Goal: Browse casually

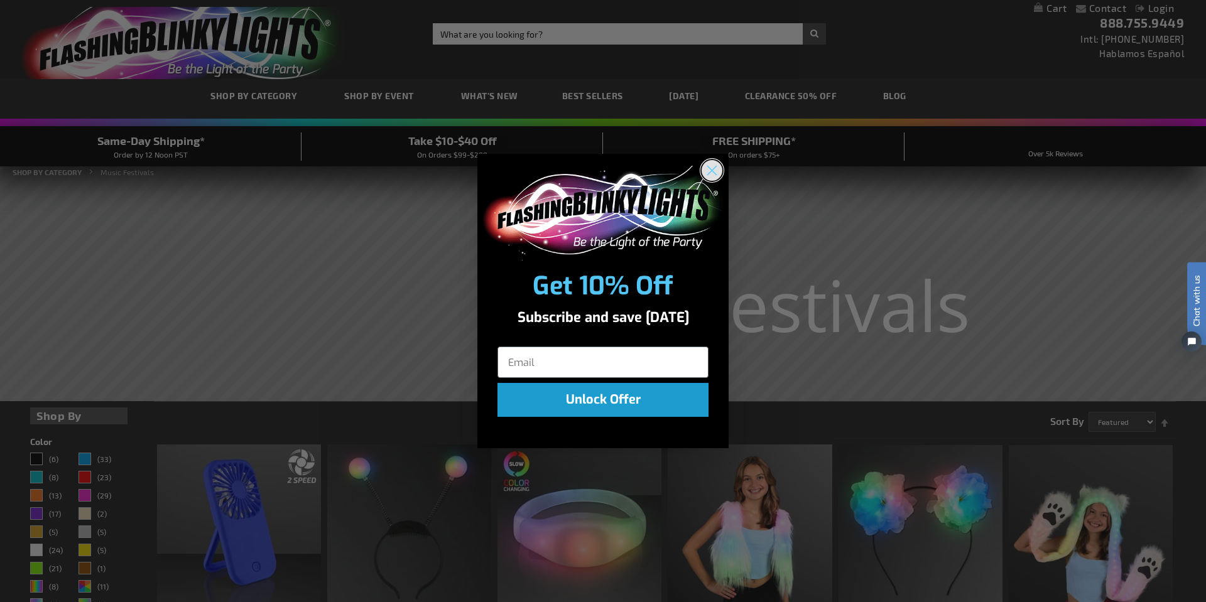
click at [714, 163] on circle "Close dialog" at bounding box center [711, 170] width 21 height 21
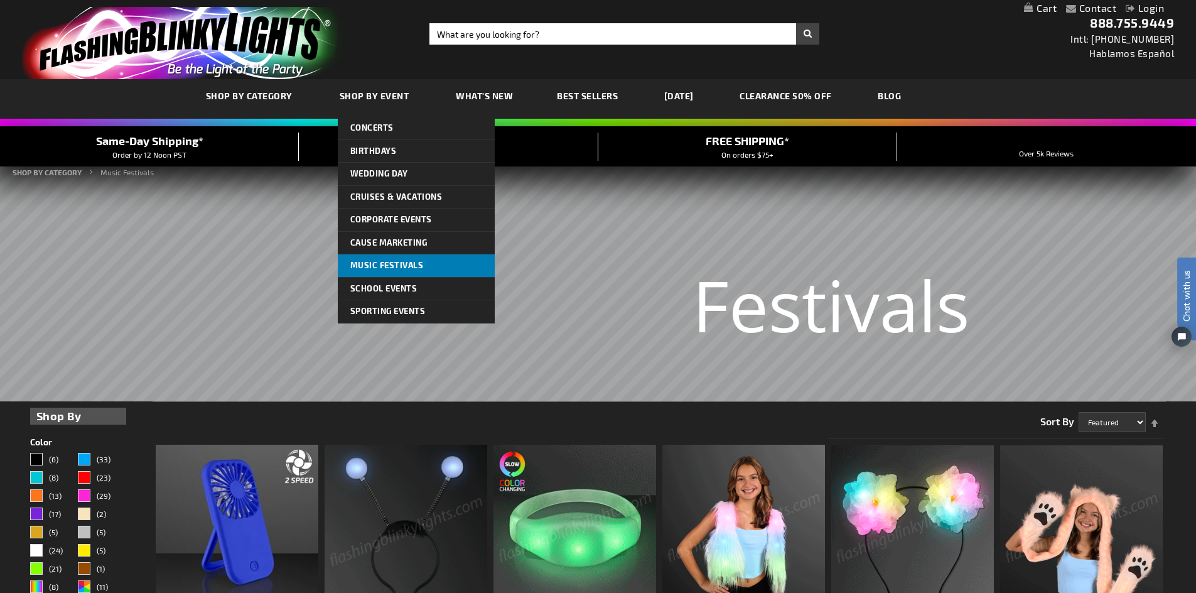
click at [399, 262] on span "Music Festivals" at bounding box center [386, 265] width 73 height 10
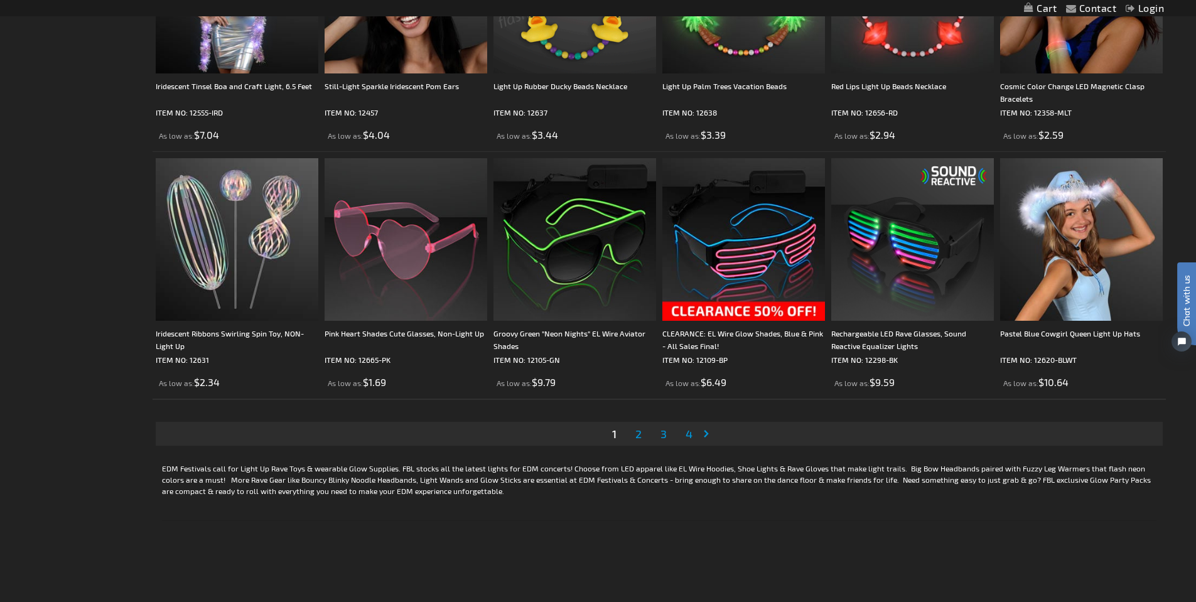
scroll to position [2574, 0]
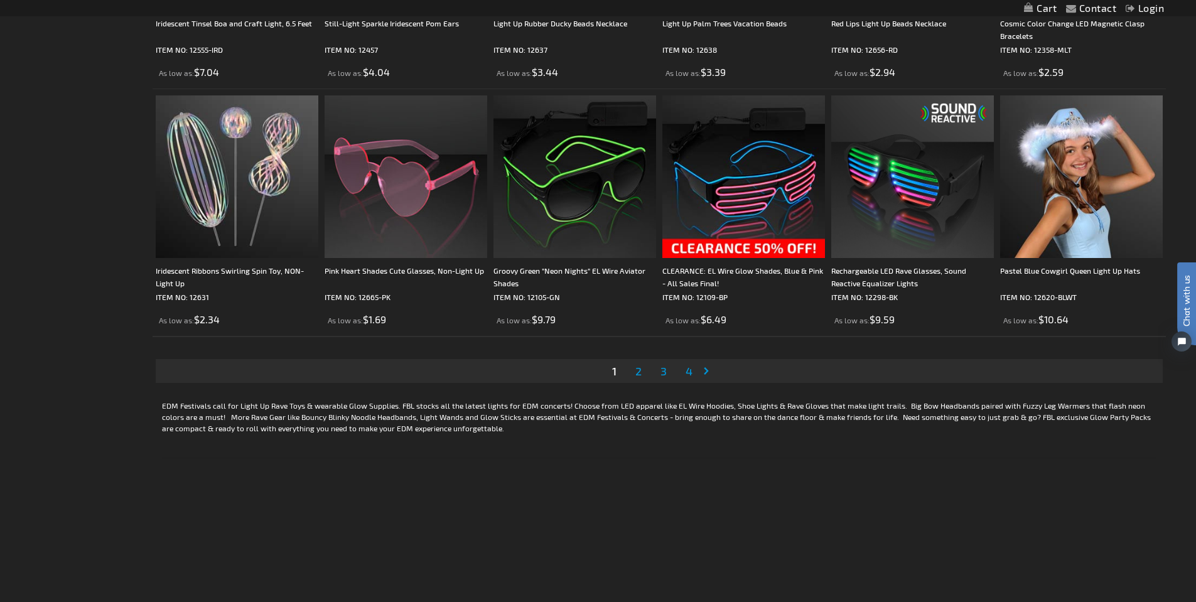
click at [640, 372] on span "2" at bounding box center [638, 371] width 6 height 14
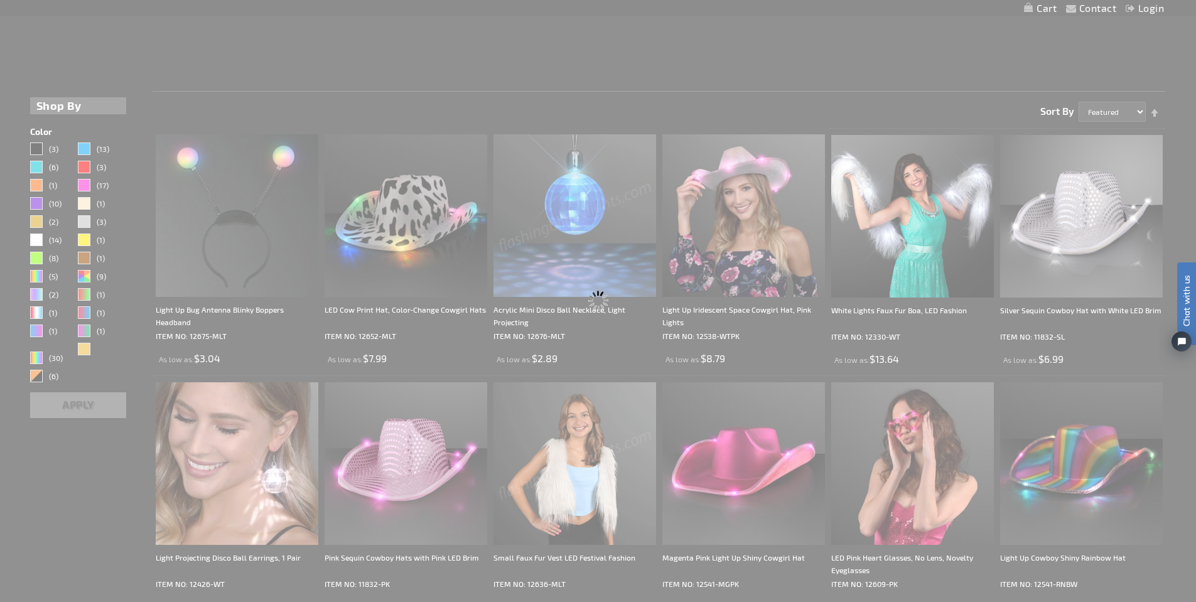
scroll to position [0, 0]
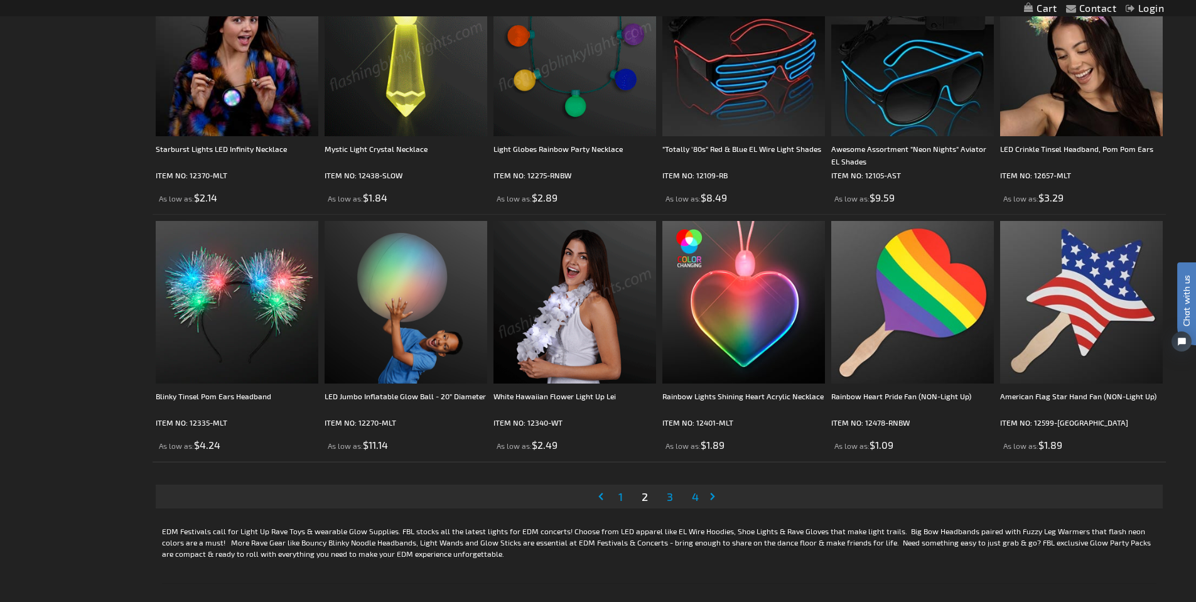
scroll to position [2512, 0]
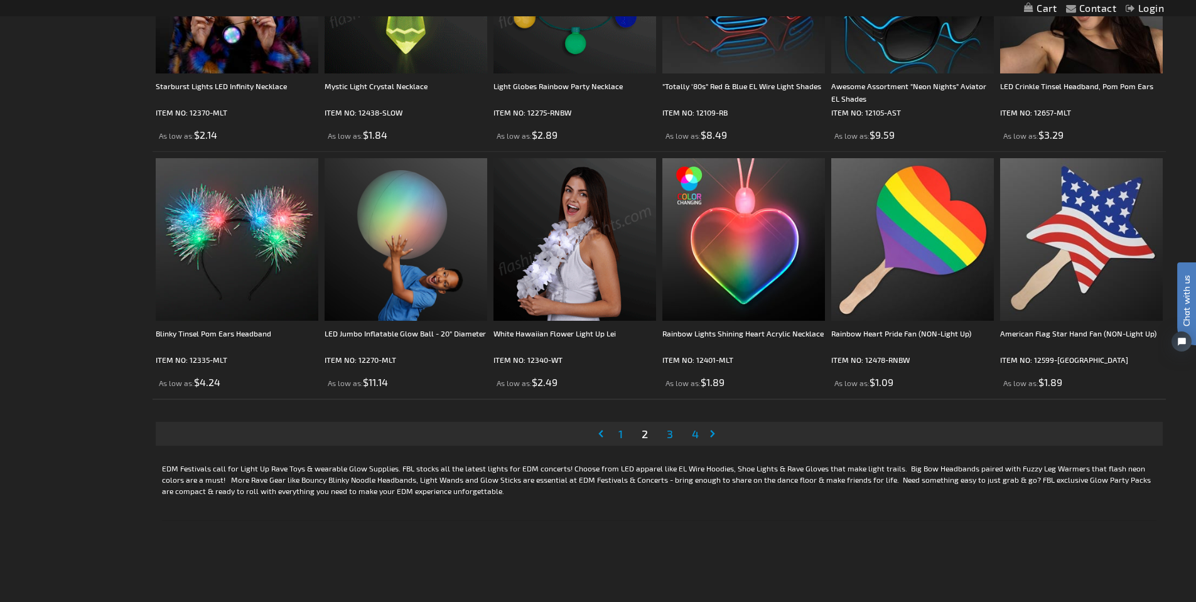
click at [675, 434] on link "Page 3" at bounding box center [669, 433] width 11 height 19
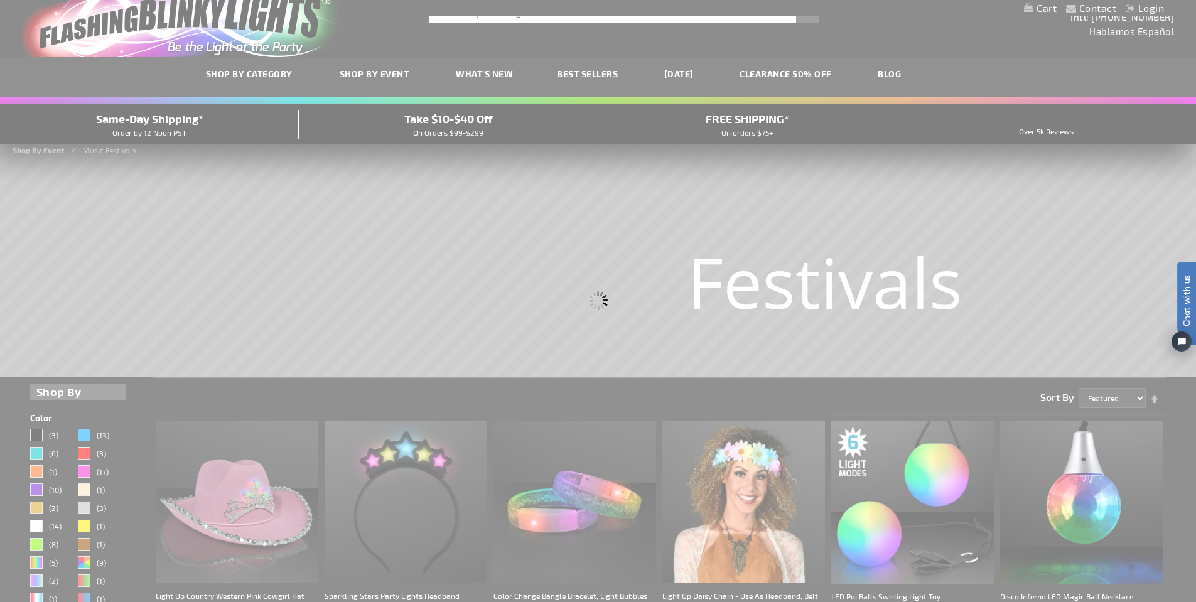
scroll to position [0, 0]
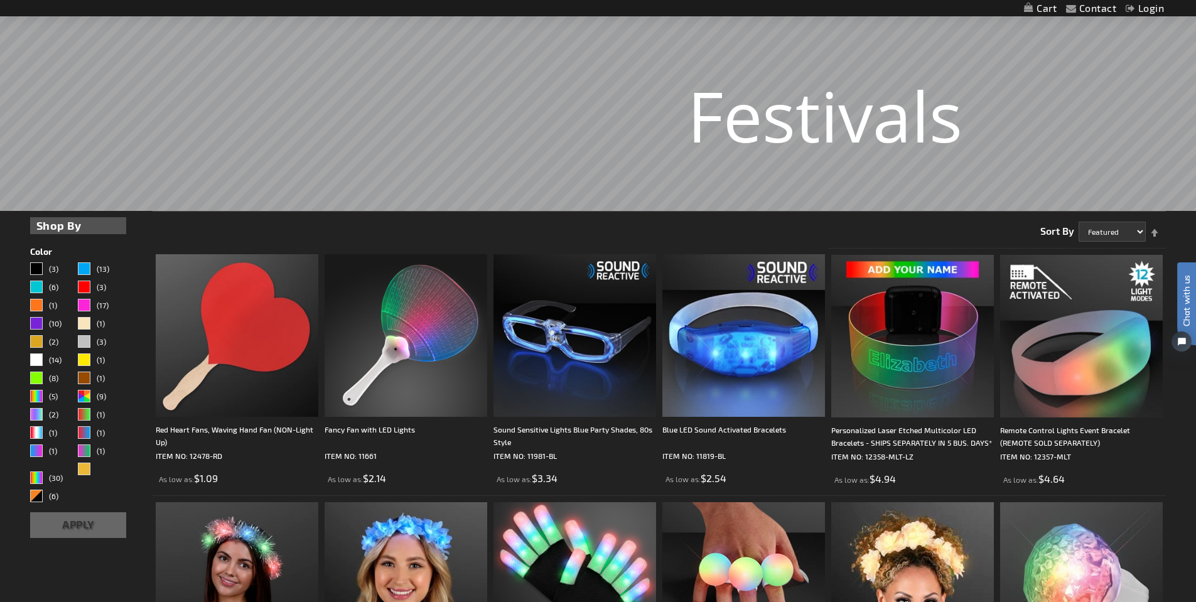
scroll to position [251, 0]
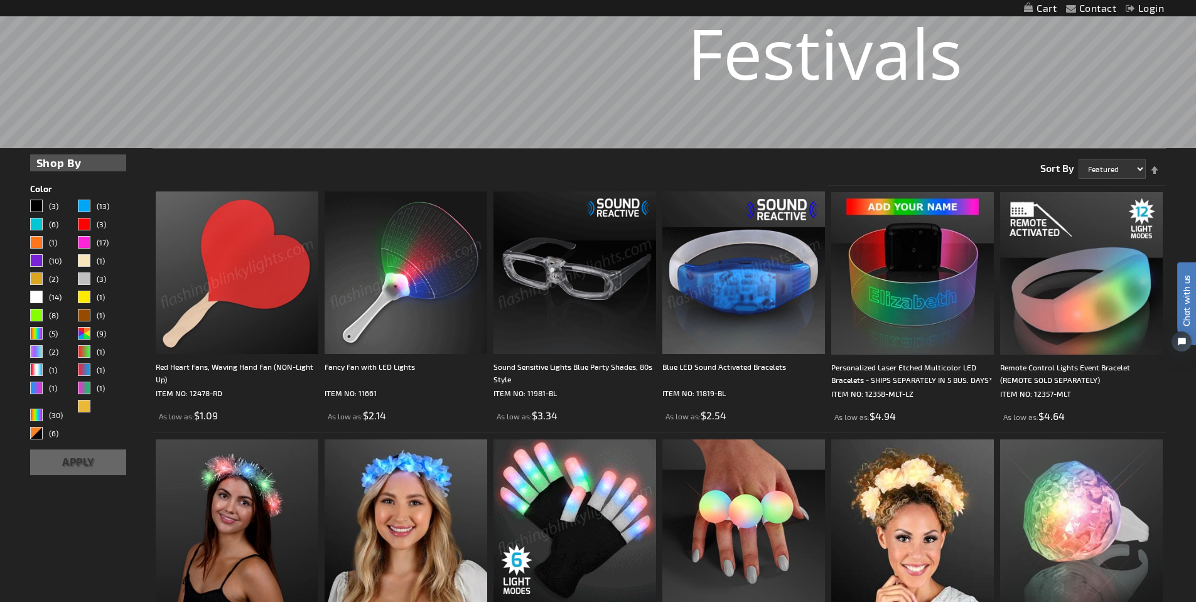
drag, startPoint x: 335, startPoint y: 200, endPoint x: 493, endPoint y: 165, distance: 162.1
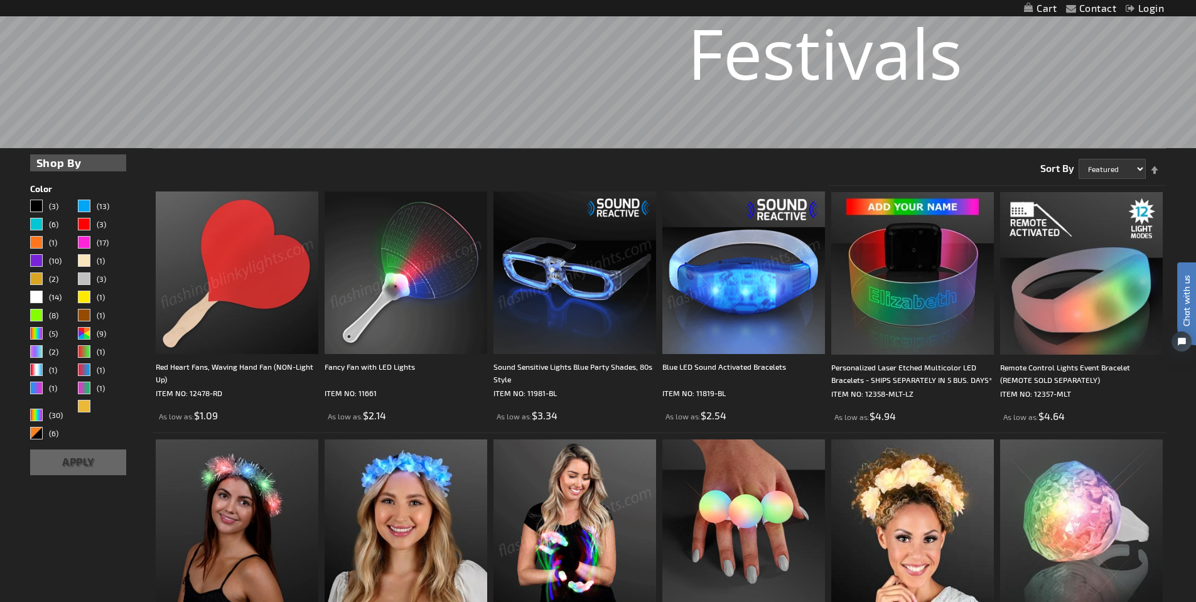
click at [493, 165] on div "Page Page Previous Page 1 Page 2 You're currently reading page 3" at bounding box center [659, 163] width 1013 height 31
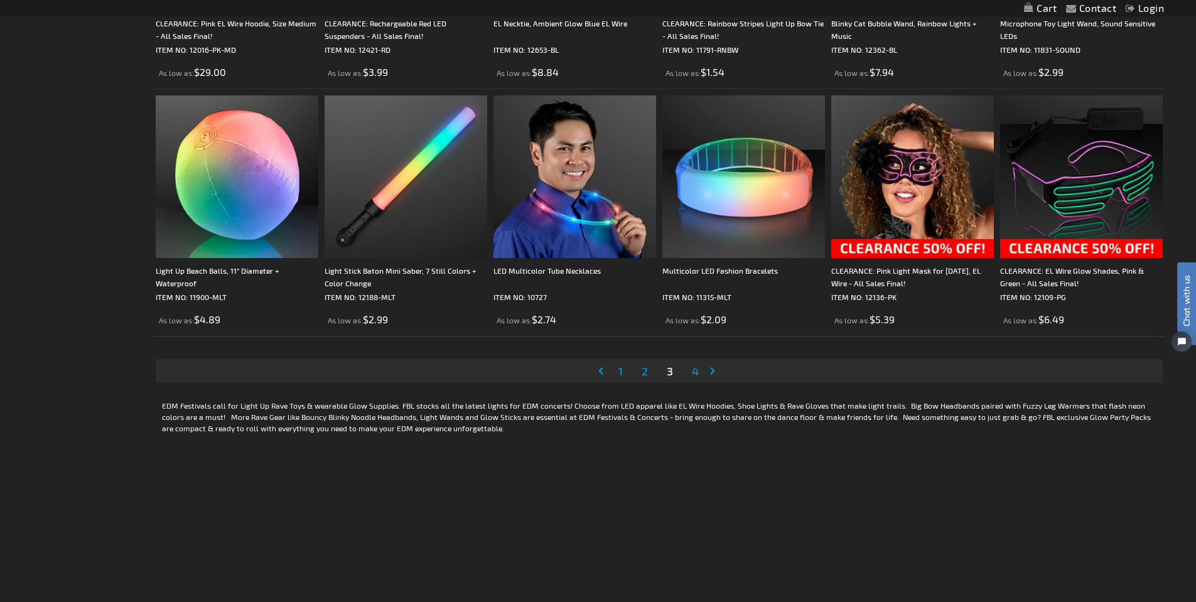
scroll to position [2637, 0]
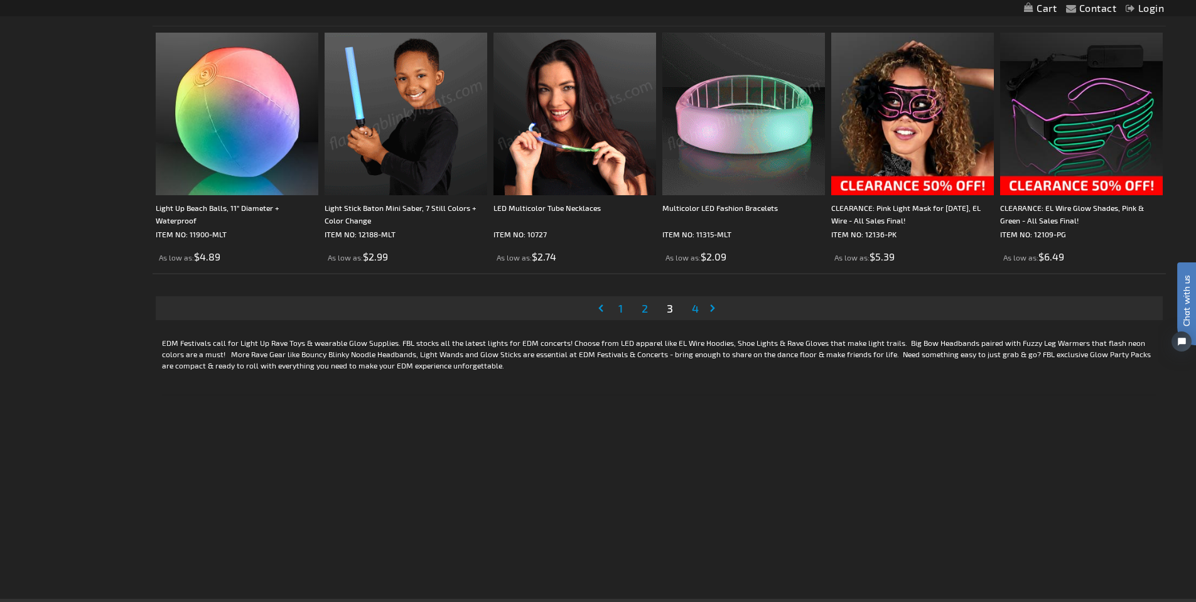
click at [696, 308] on span "4" at bounding box center [695, 308] width 7 height 14
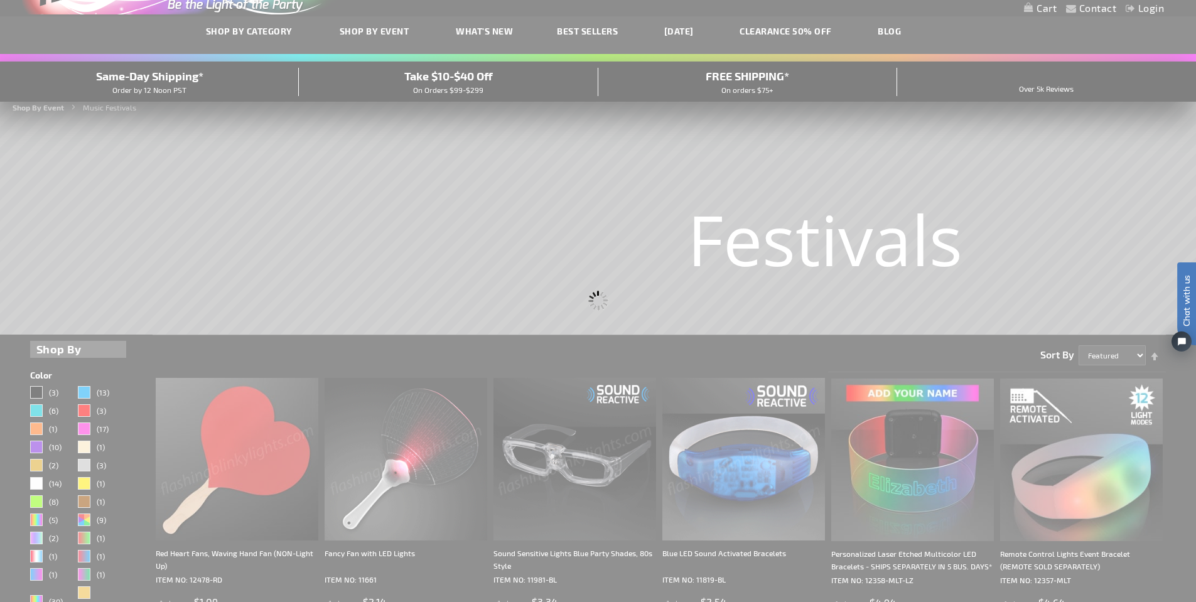
scroll to position [0, 0]
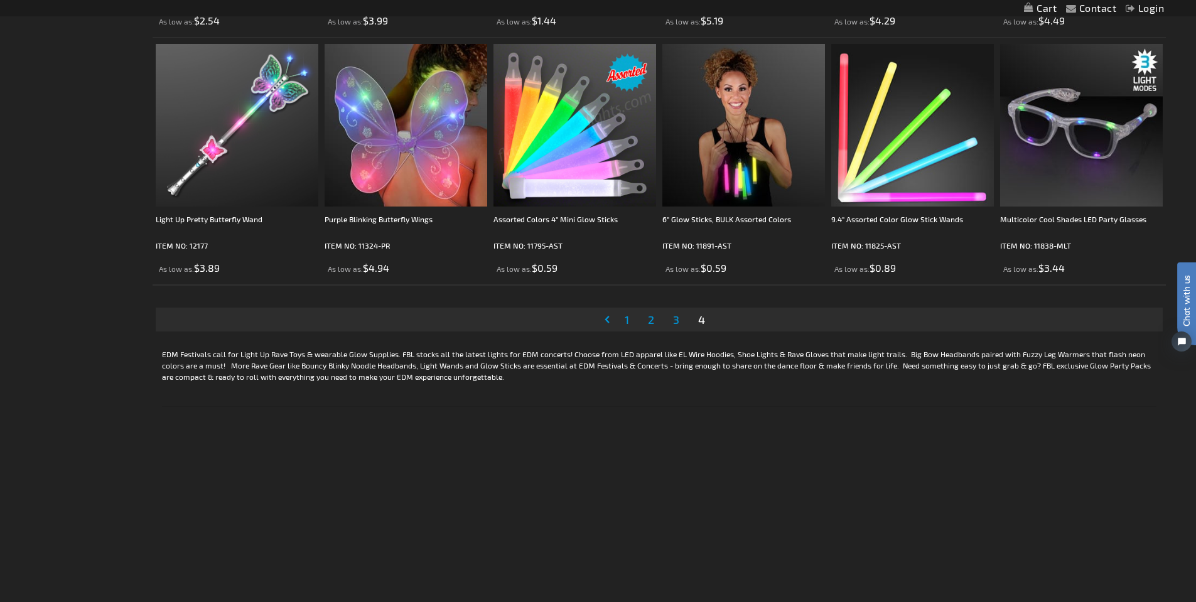
scroll to position [1946, 0]
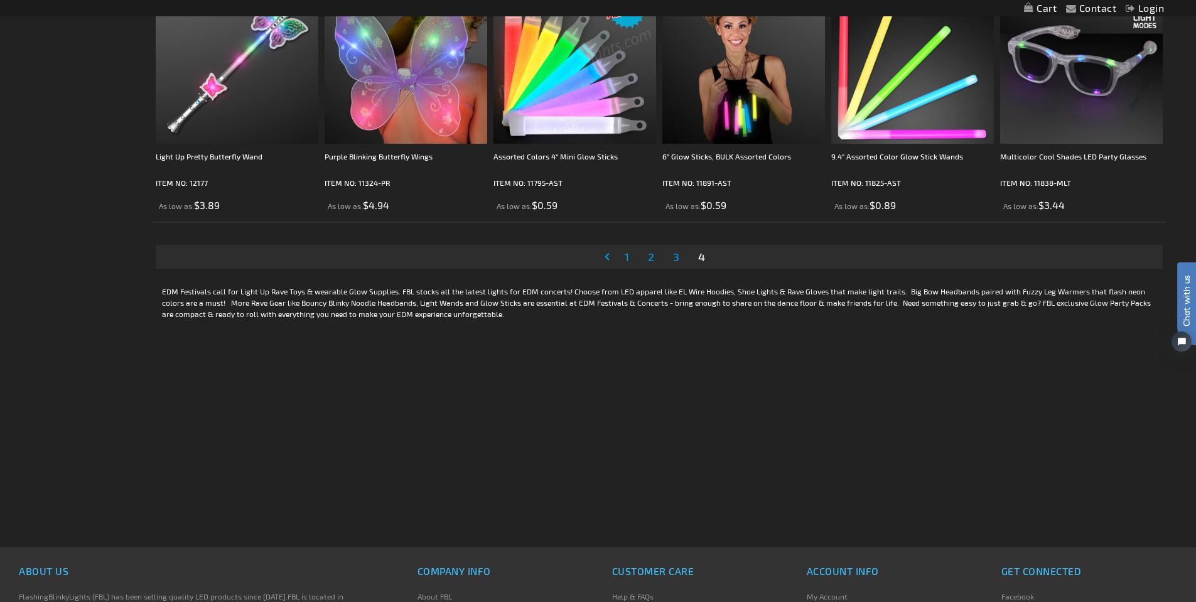
click at [701, 266] on strong "You're currently reading page 4" at bounding box center [702, 256] width 12 height 19
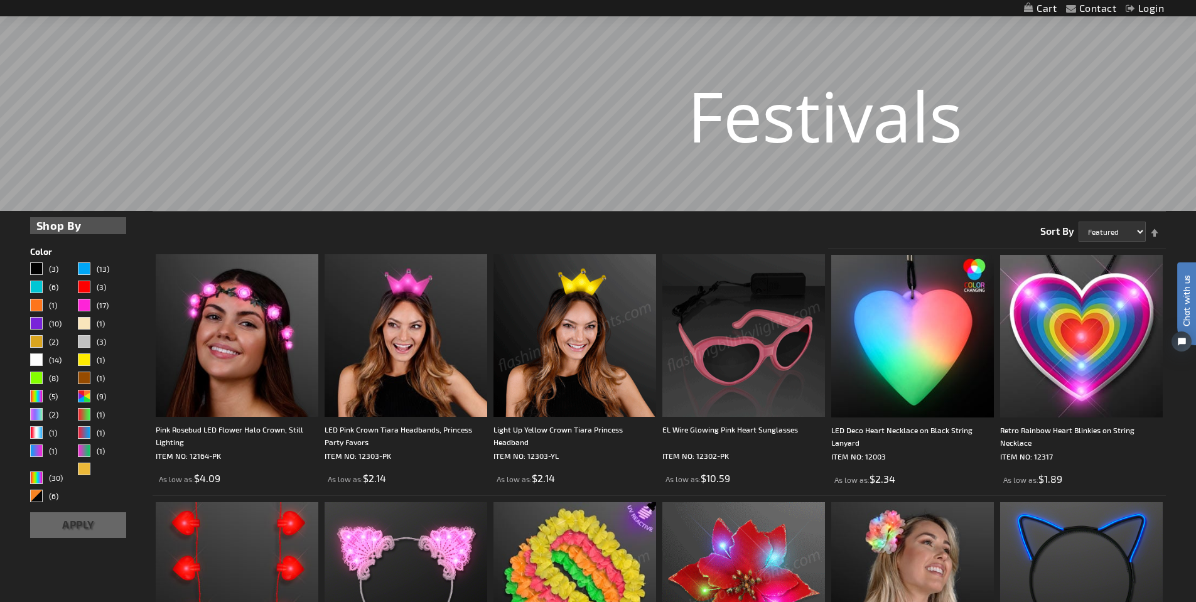
scroll to position [0, 0]
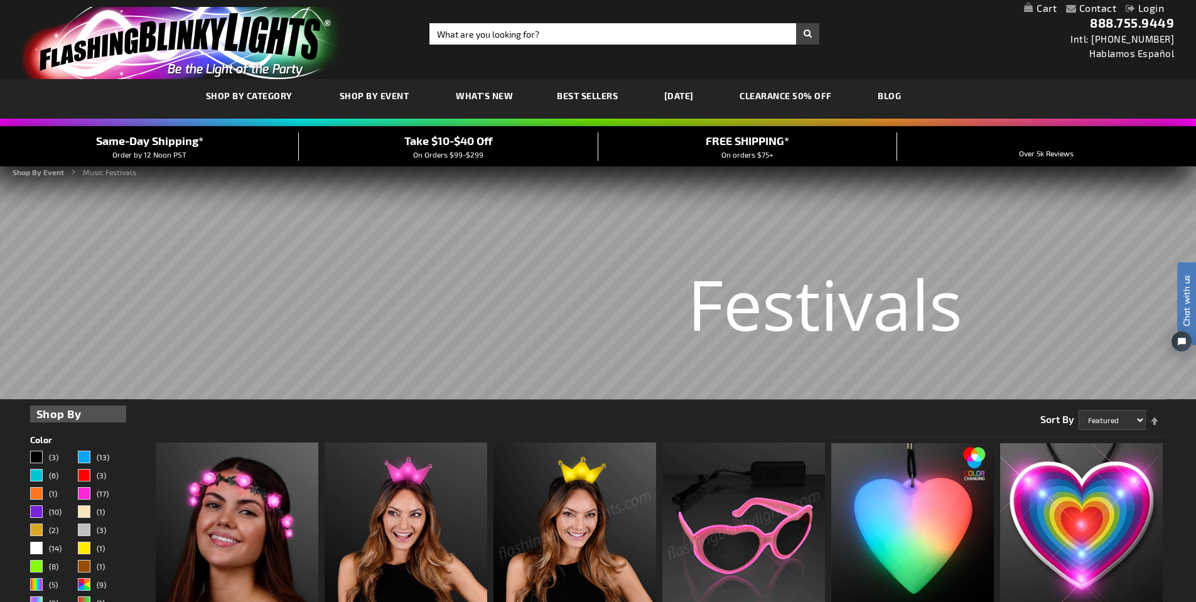
click at [806, 97] on link "CLEARANCE 50% OFF" at bounding box center [785, 96] width 111 height 42
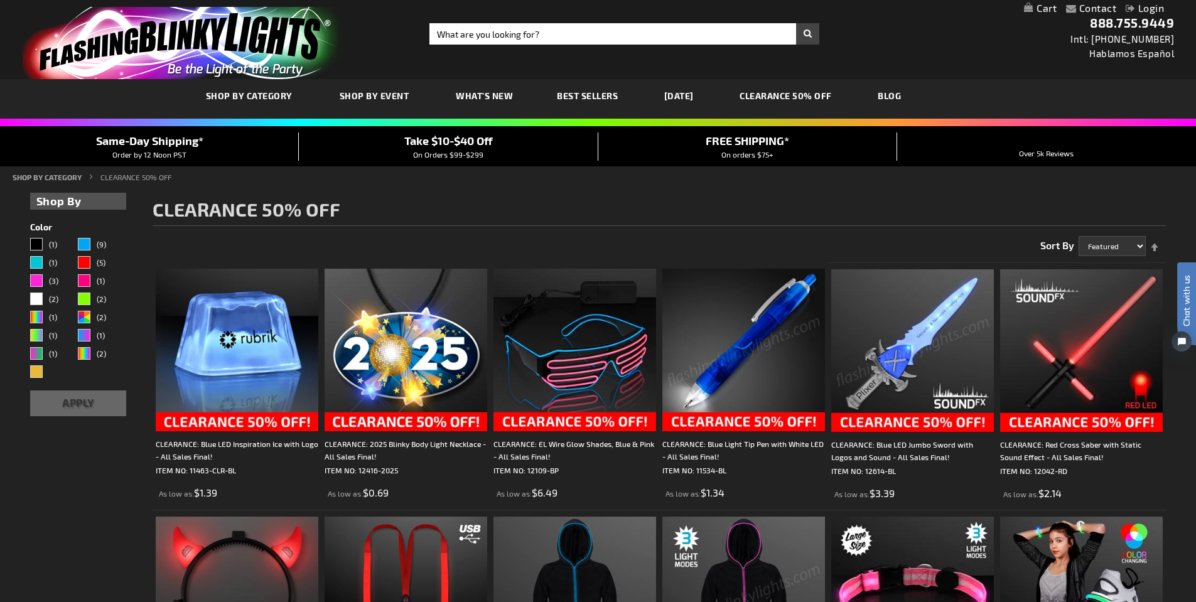
click at [685, 99] on link "[DATE]" at bounding box center [679, 96] width 48 height 42
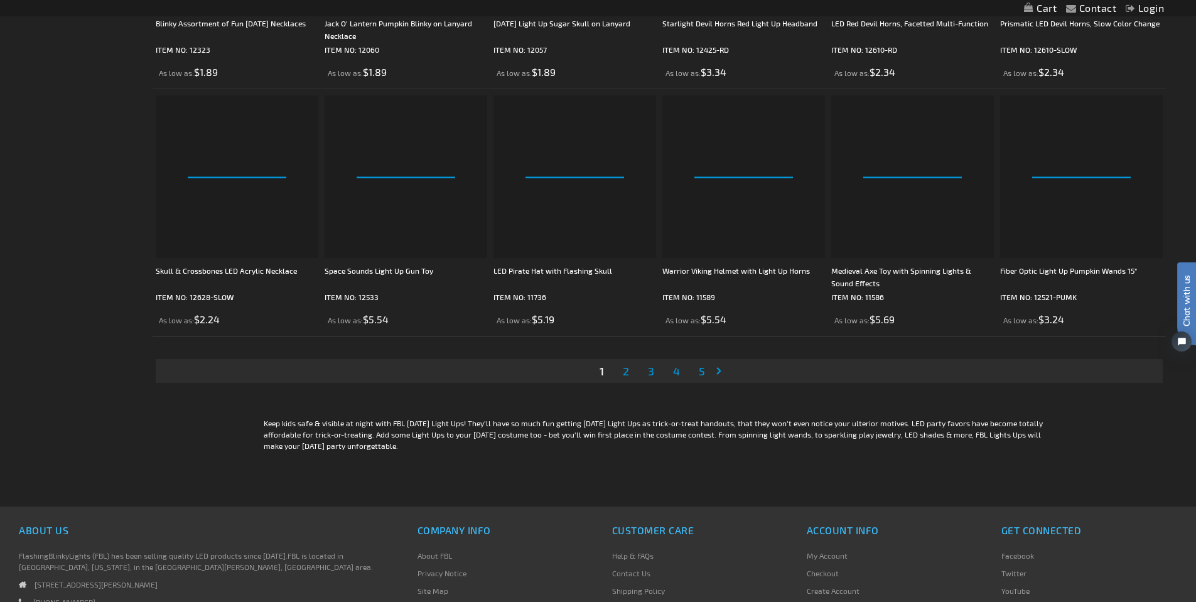
scroll to position [2512, 0]
